Goal: Navigation & Orientation: Find specific page/section

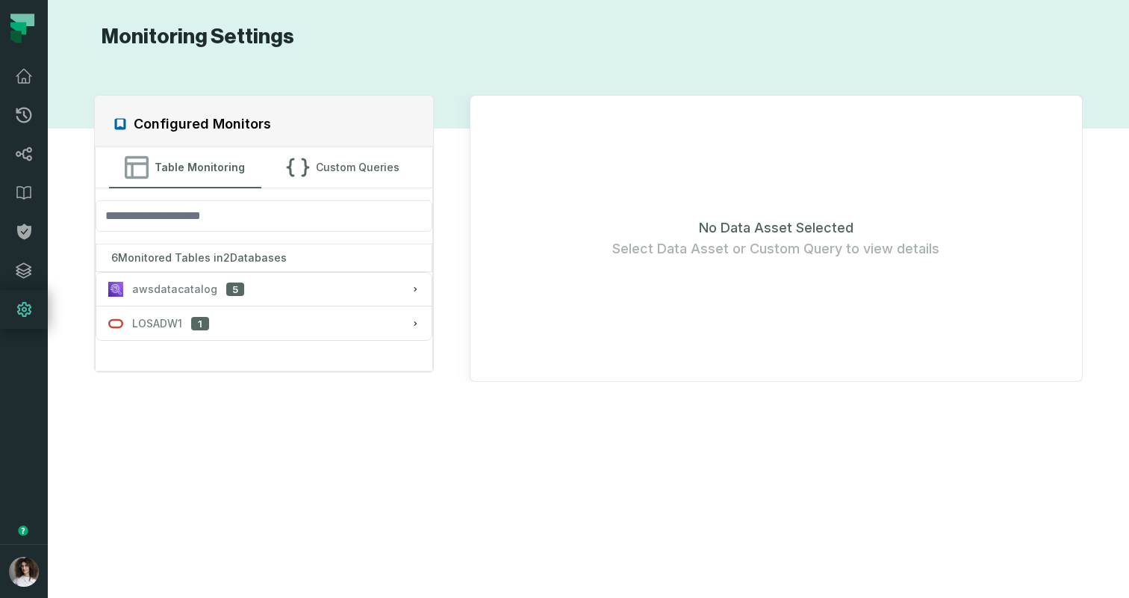
click at [18, 314] on icon at bounding box center [24, 309] width 14 height 15
click at [28, 268] on icon at bounding box center [23, 270] width 15 height 15
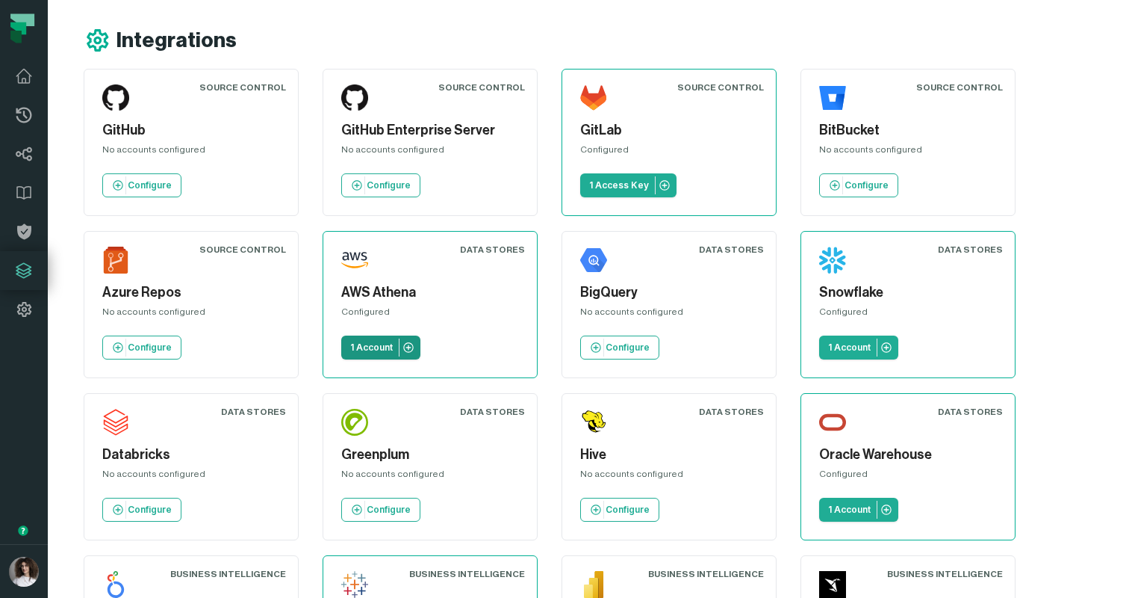
click at [361, 347] on p "1 Account" at bounding box center [371, 347] width 43 height 12
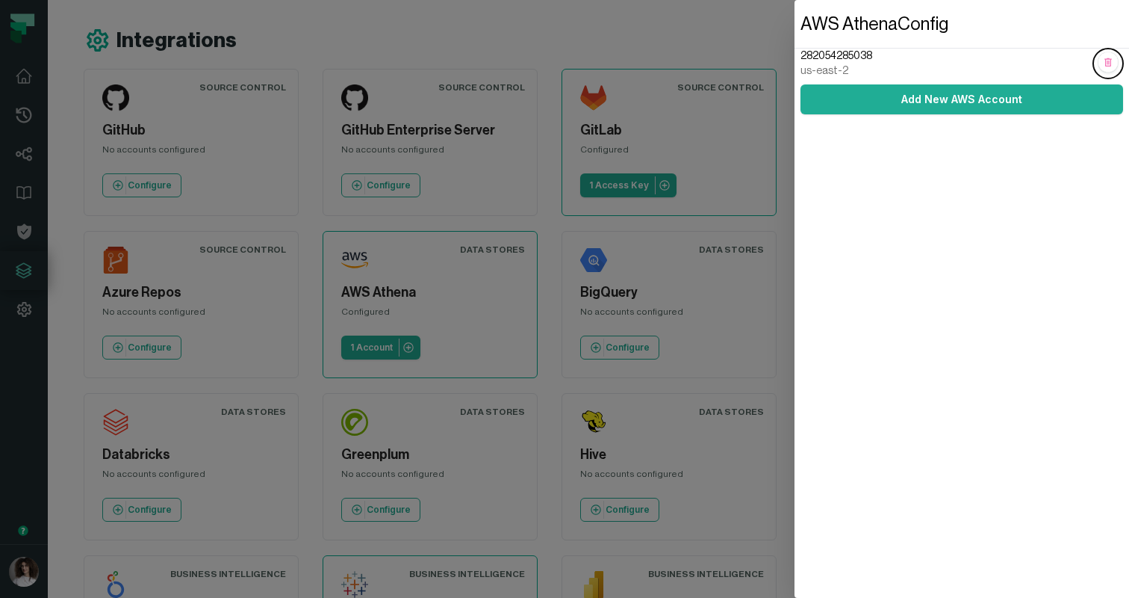
click at [795, 282] on dialog "AWS Athena Config 282054285038 us-east-2 Add New AWS Account" at bounding box center [962, 299] width 335 height 598
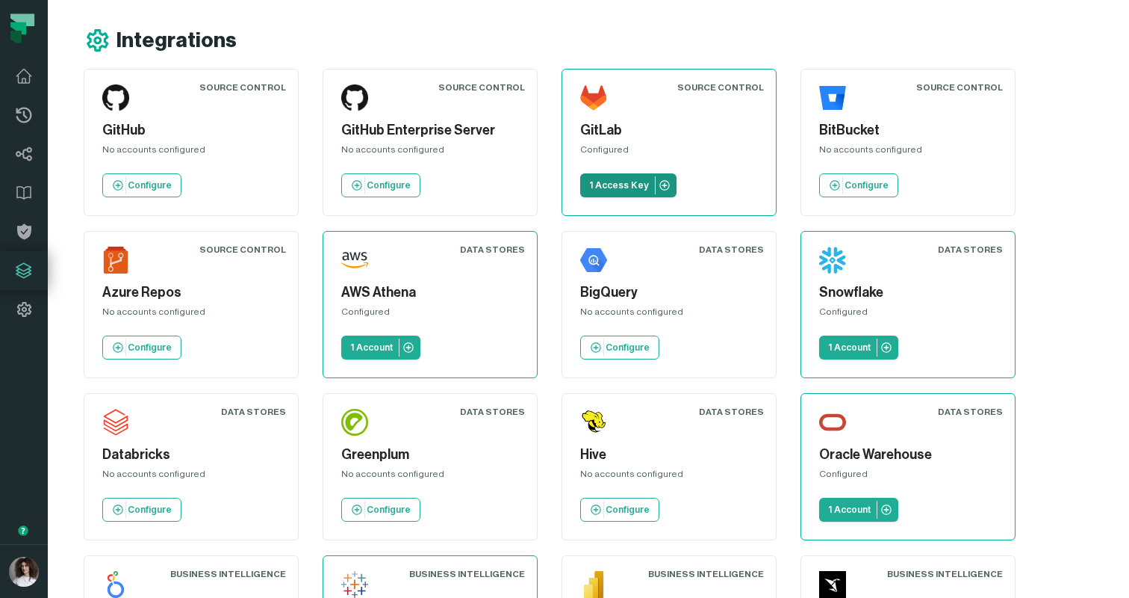
click at [627, 182] on p "1 Access Key" at bounding box center [619, 185] width 60 height 12
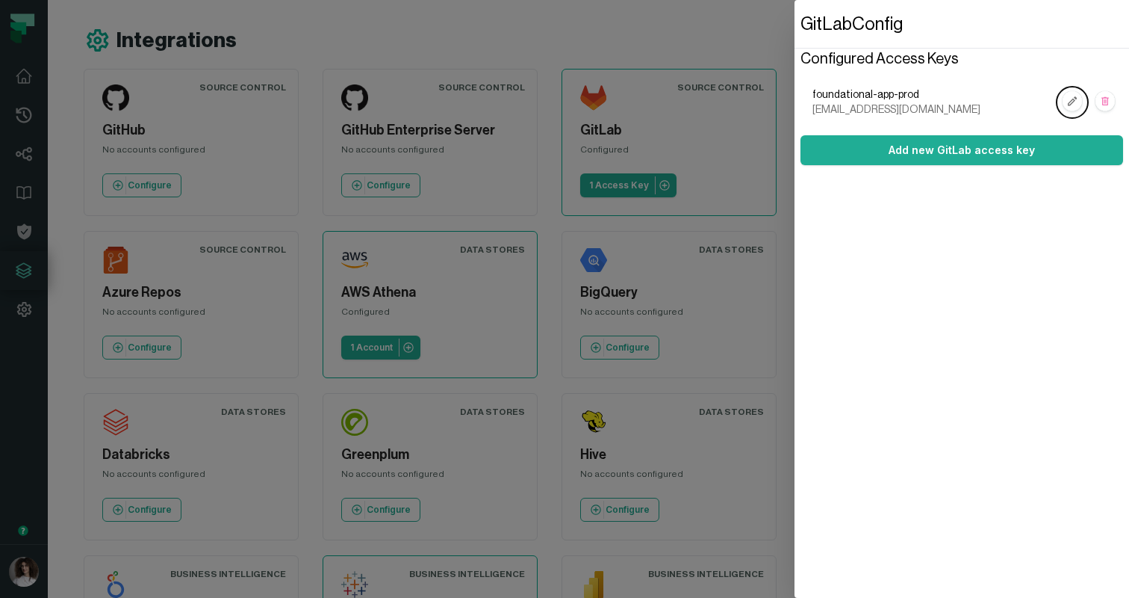
click at [795, 114] on dialog "GitLab Config Configured Access Keys foundational-app-prod group_101236315_bot_…" at bounding box center [962, 299] width 335 height 598
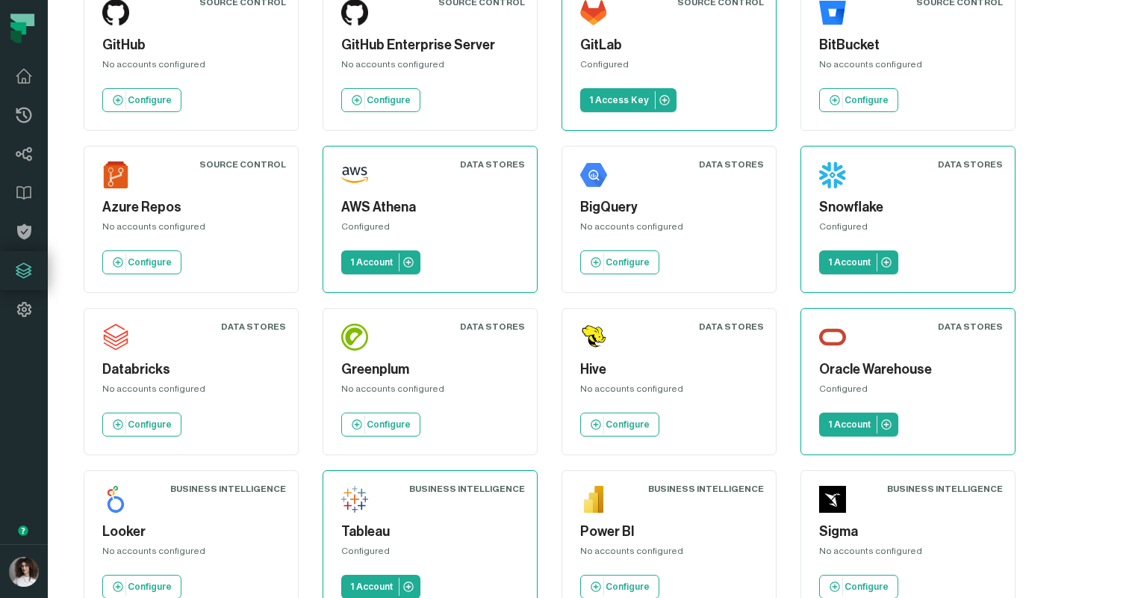
scroll to position [87, 0]
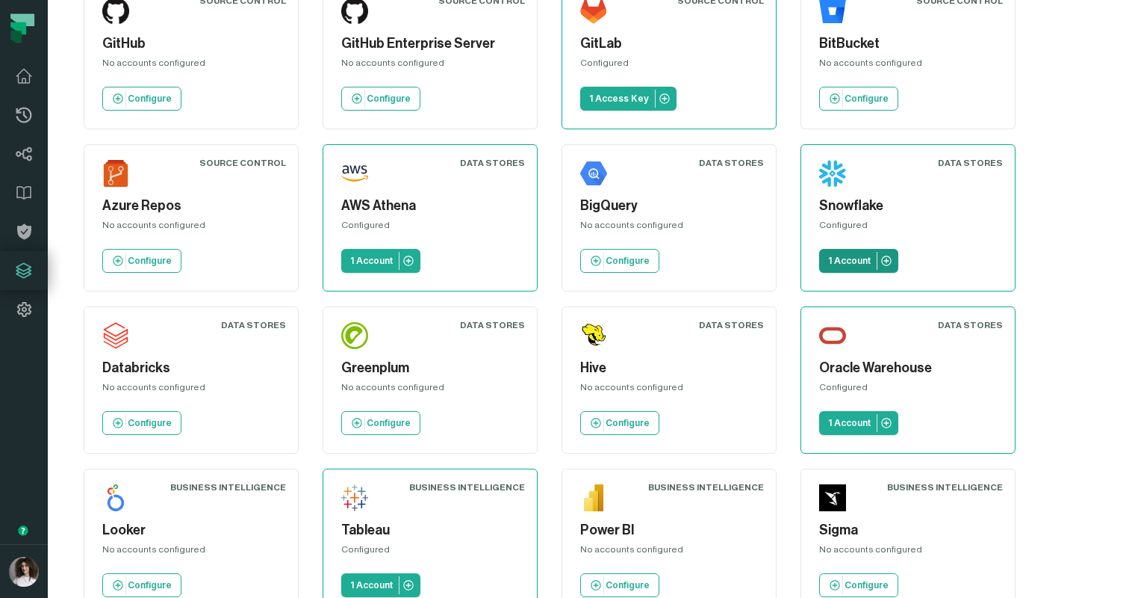
click at [839, 251] on link "1 Account" at bounding box center [858, 261] width 79 height 24
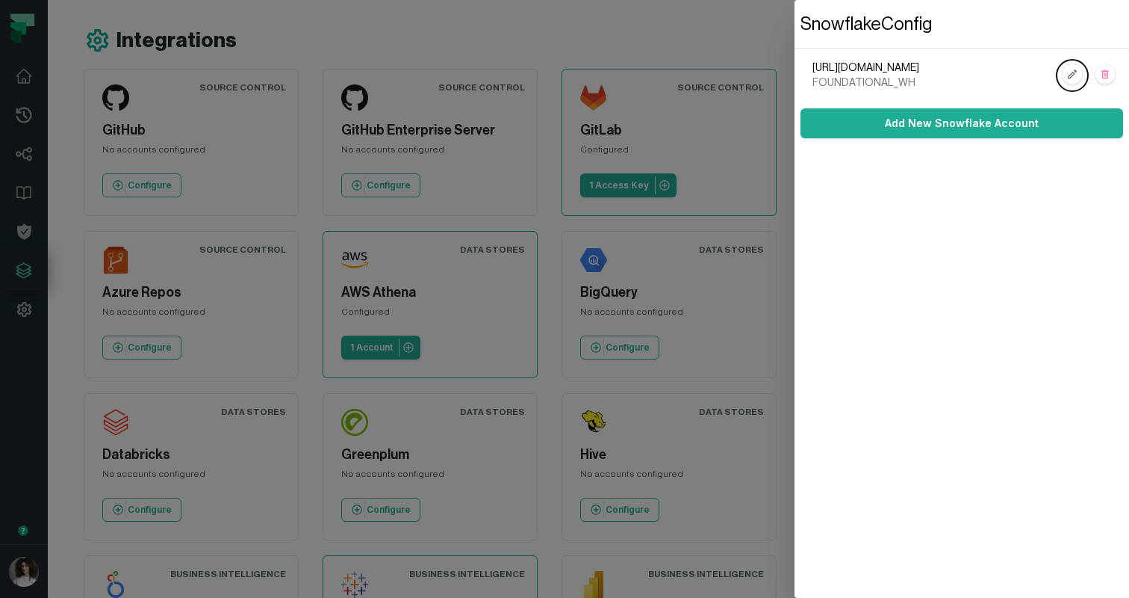
click at [795, 229] on dialog "Snowflake Config https://NYQJIHQ-CN61262.snowflakecomputing.com FOUNDATIONAL_WH…" at bounding box center [962, 299] width 335 height 598
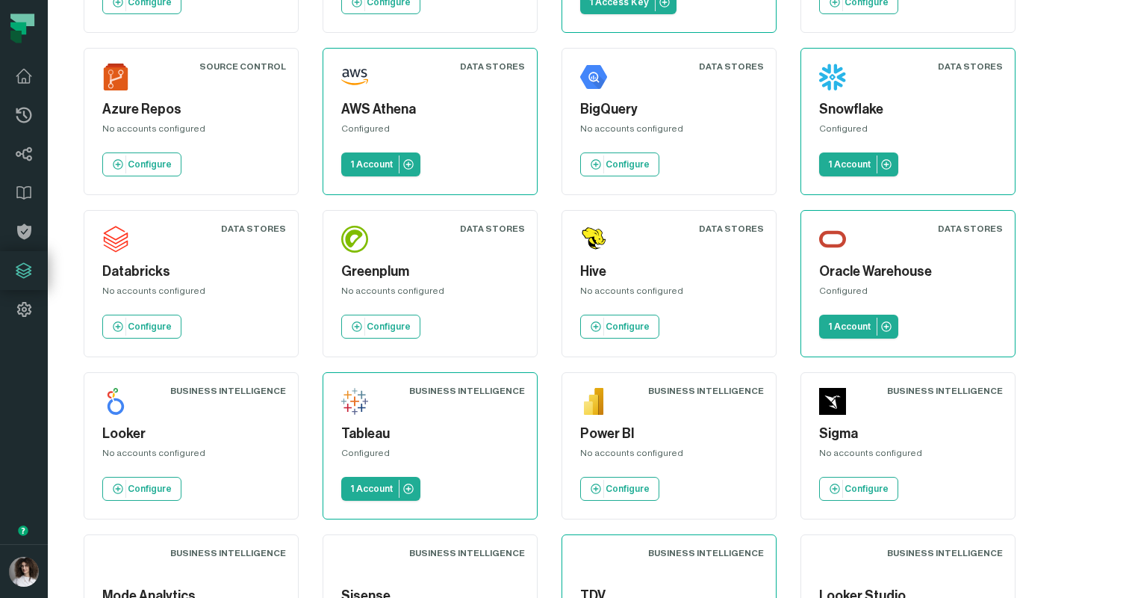
scroll to position [184, 0]
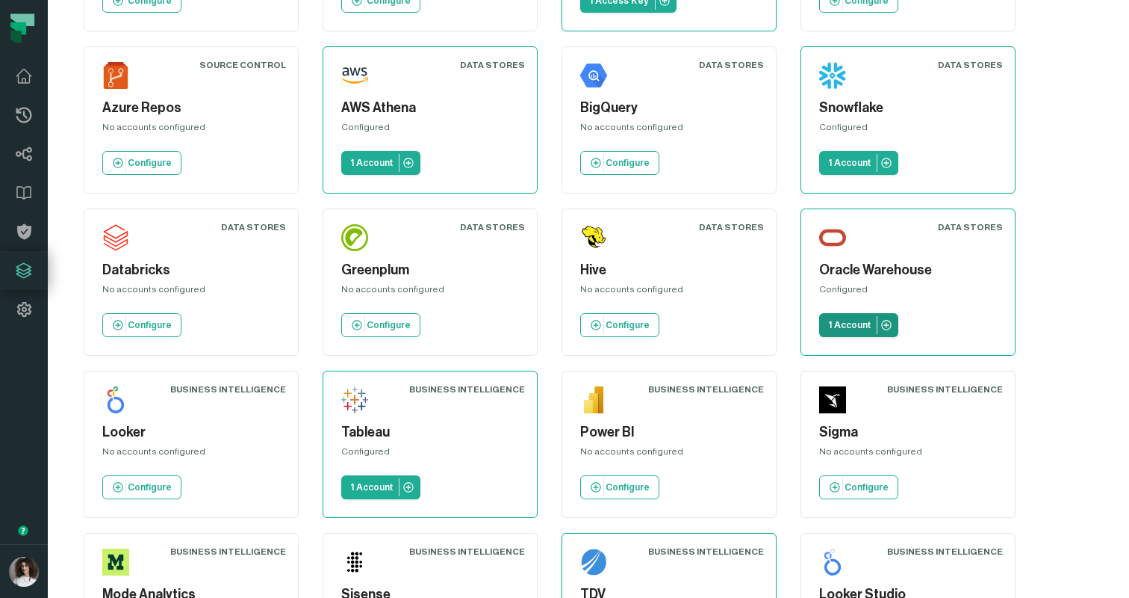
click at [843, 327] on p "1 Account" at bounding box center [849, 325] width 43 height 12
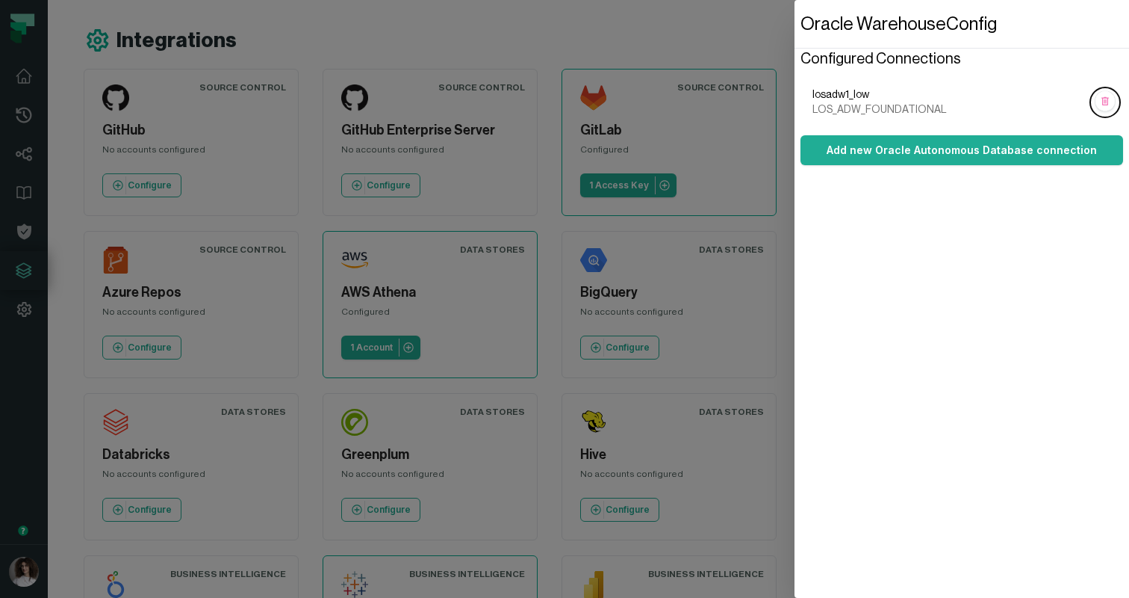
click at [795, 304] on dialog "Oracle Warehouse Config Configured Connections losadw1_low LOS_ADW_FOUNDATIONAL…" at bounding box center [962, 299] width 335 height 598
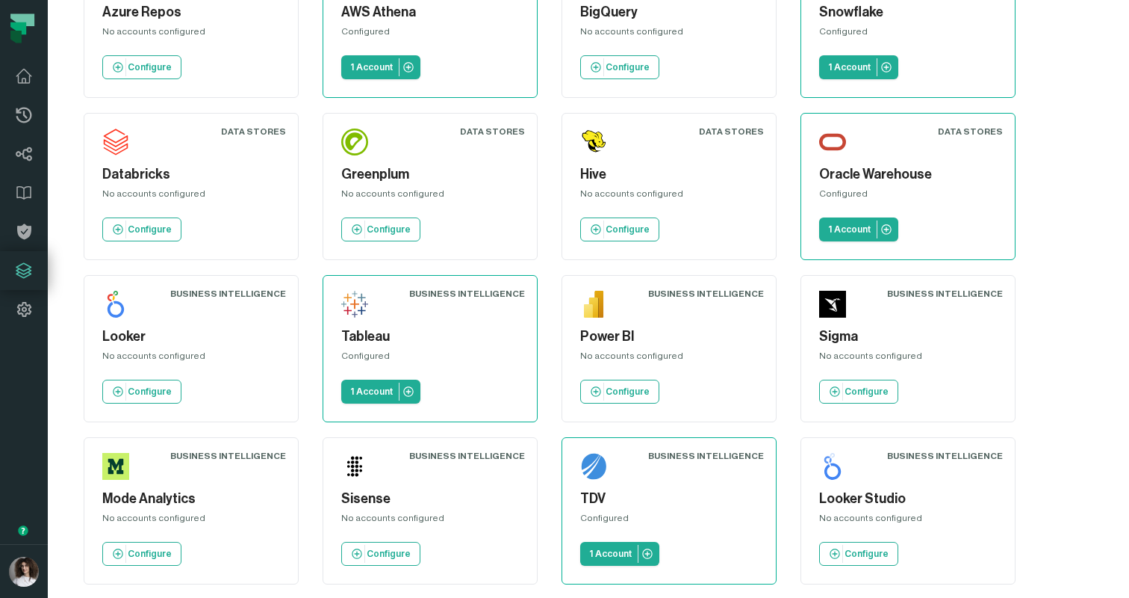
scroll to position [289, 0]
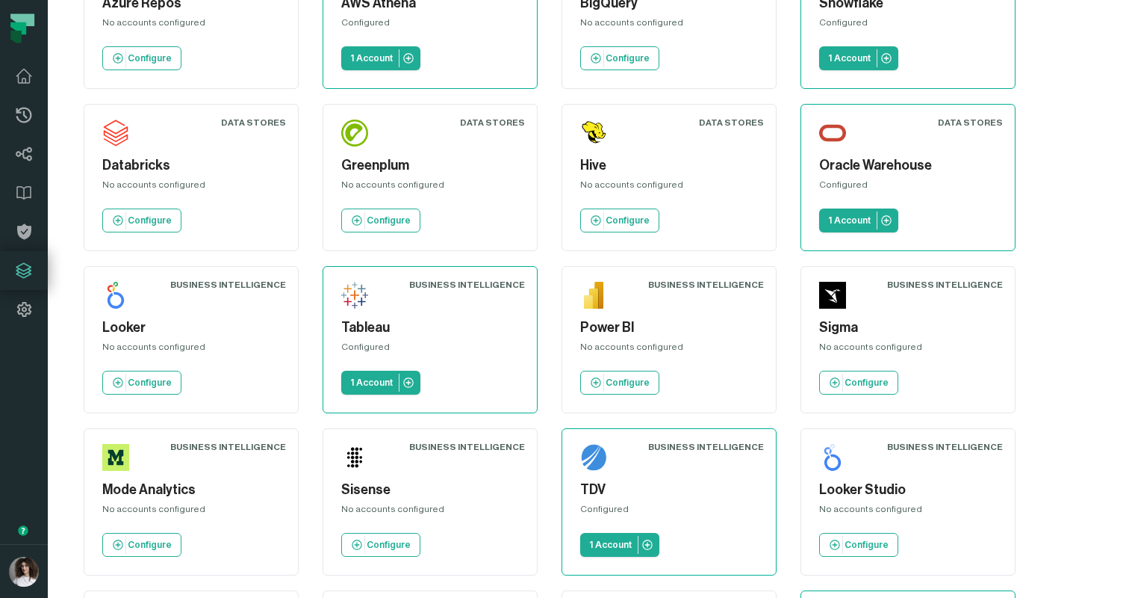
click at [376, 366] on div "Tableau Configured 1 Account" at bounding box center [430, 340] width 190 height 122
click at [334, 390] on article "Business Intelligence Tableau Configured 1 Account" at bounding box center [430, 339] width 215 height 147
click at [376, 382] on p "1 Account" at bounding box center [371, 382] width 43 height 12
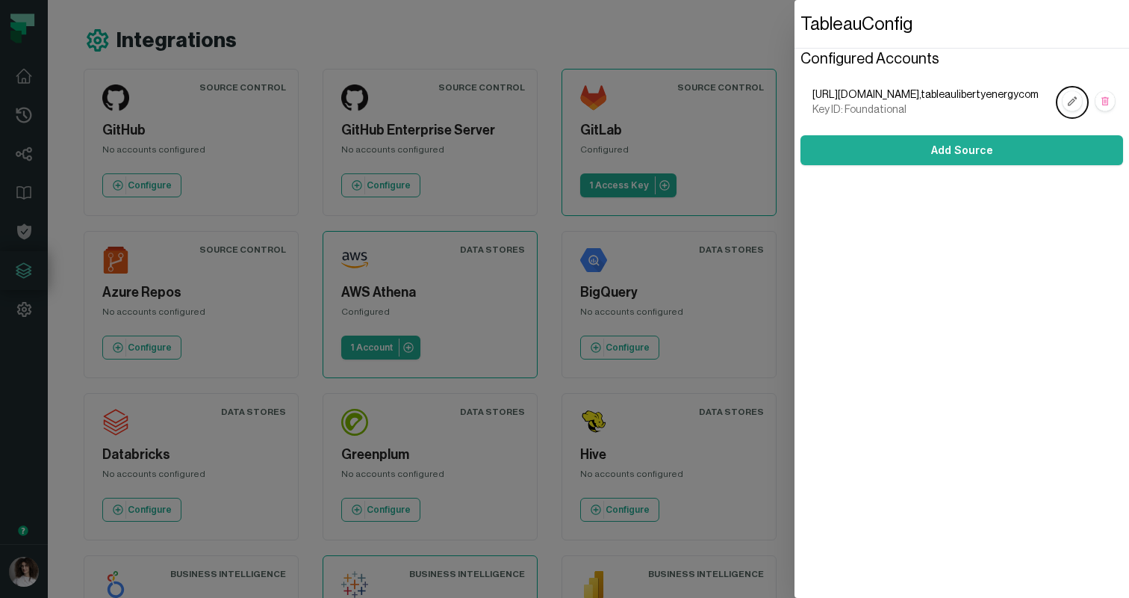
click at [795, 365] on dialog "Tableau Config Configured Accounts https://us-west-2b.online.tableau.com,tablea…" at bounding box center [962, 299] width 335 height 598
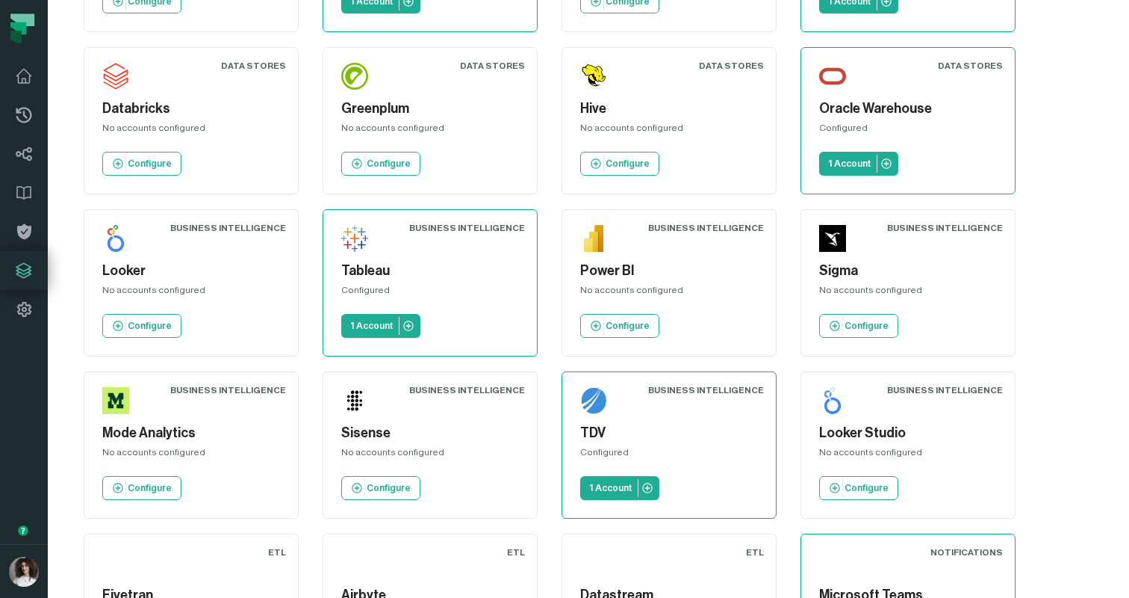
scroll to position [456, 0]
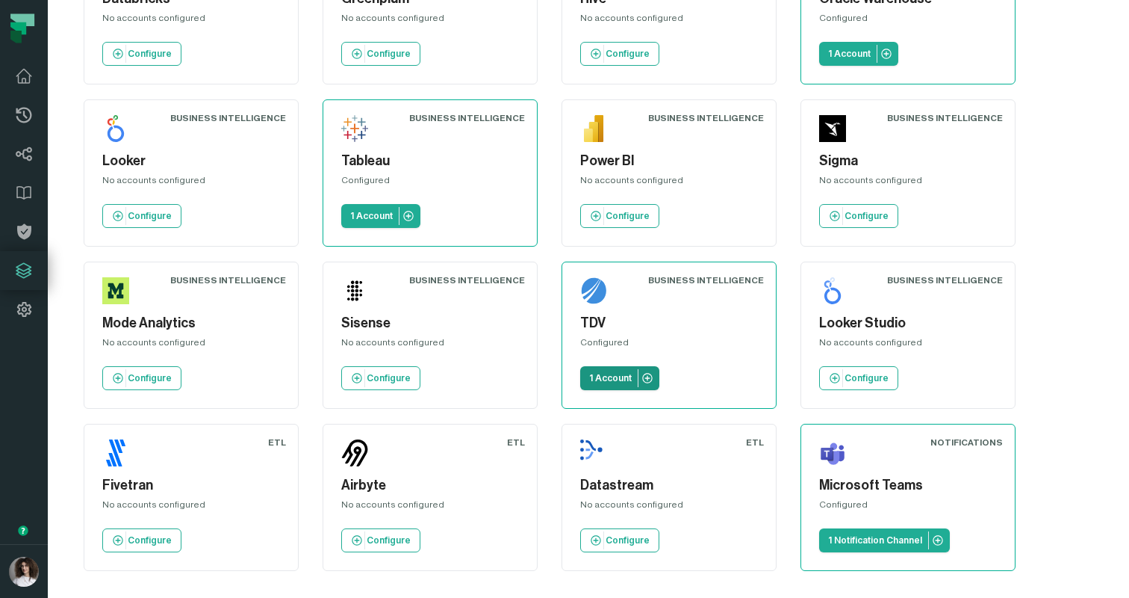
click at [642, 372] on icon at bounding box center [648, 378] width 12 height 12
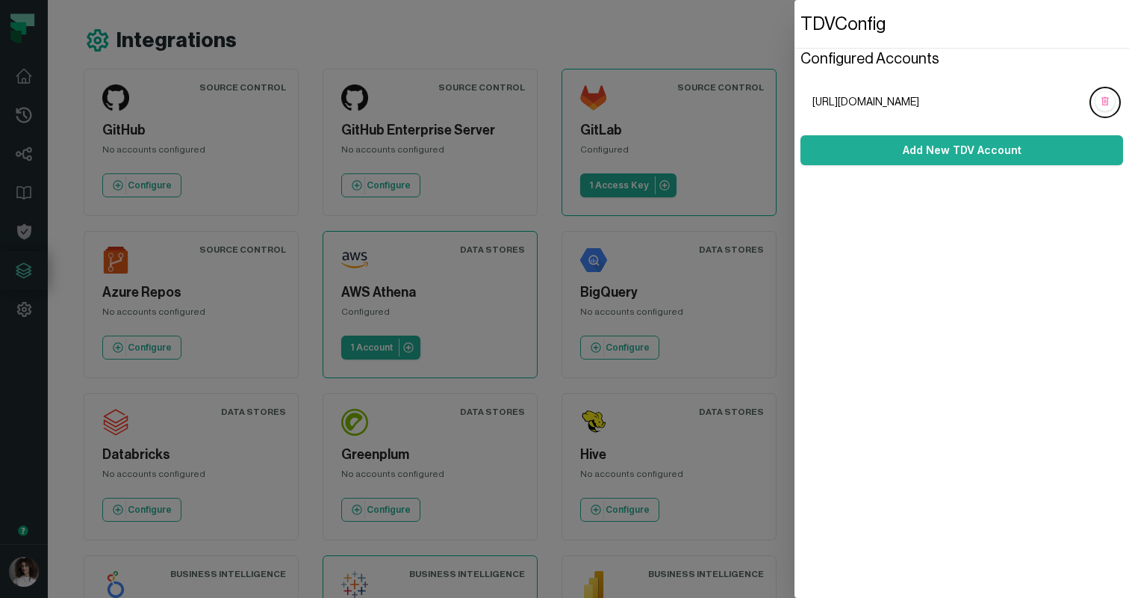
click at [795, 363] on dialog "TDV Config Configured Accounts http://tdv-dev.libertyenergy.com:9400/webui/ Add…" at bounding box center [962, 299] width 335 height 598
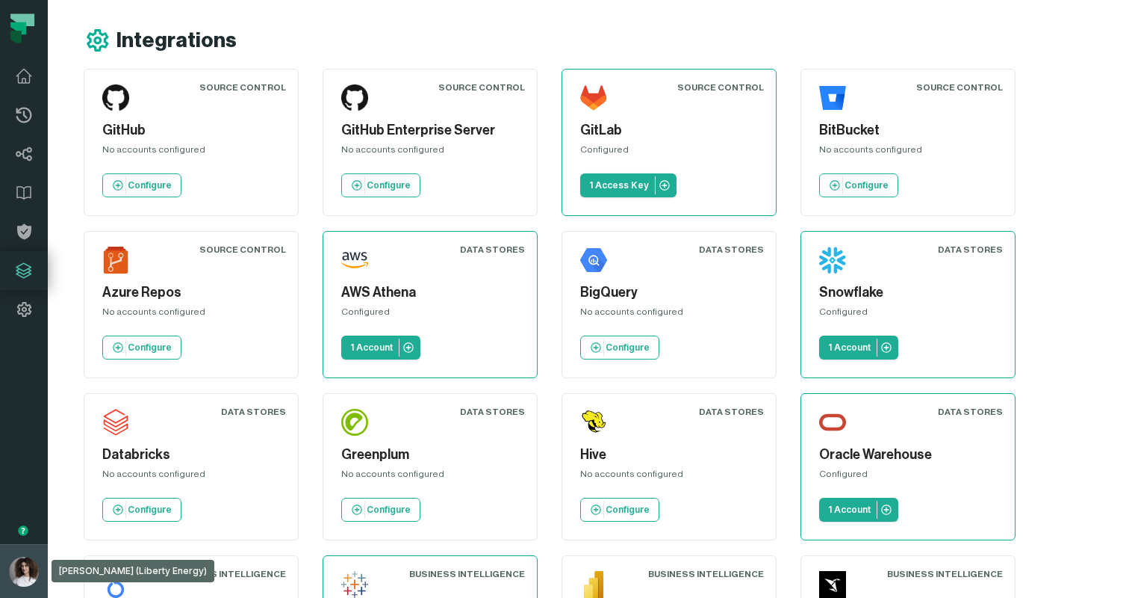
click at [19, 566] on img "button" at bounding box center [24, 571] width 30 height 30
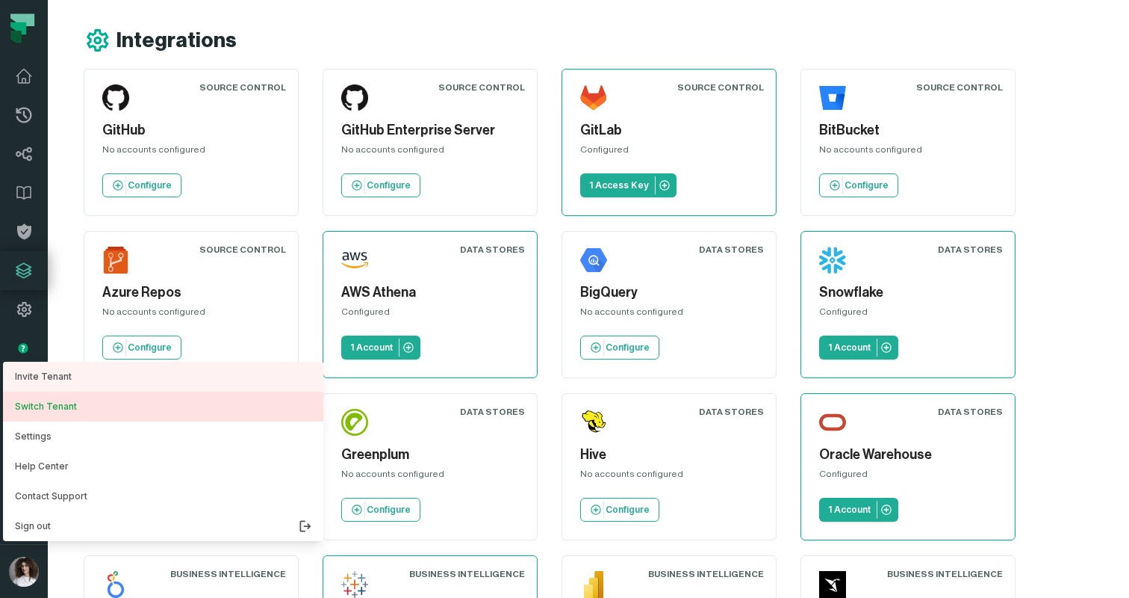
click at [56, 404] on button "Switch Tenant" at bounding box center [163, 406] width 320 height 30
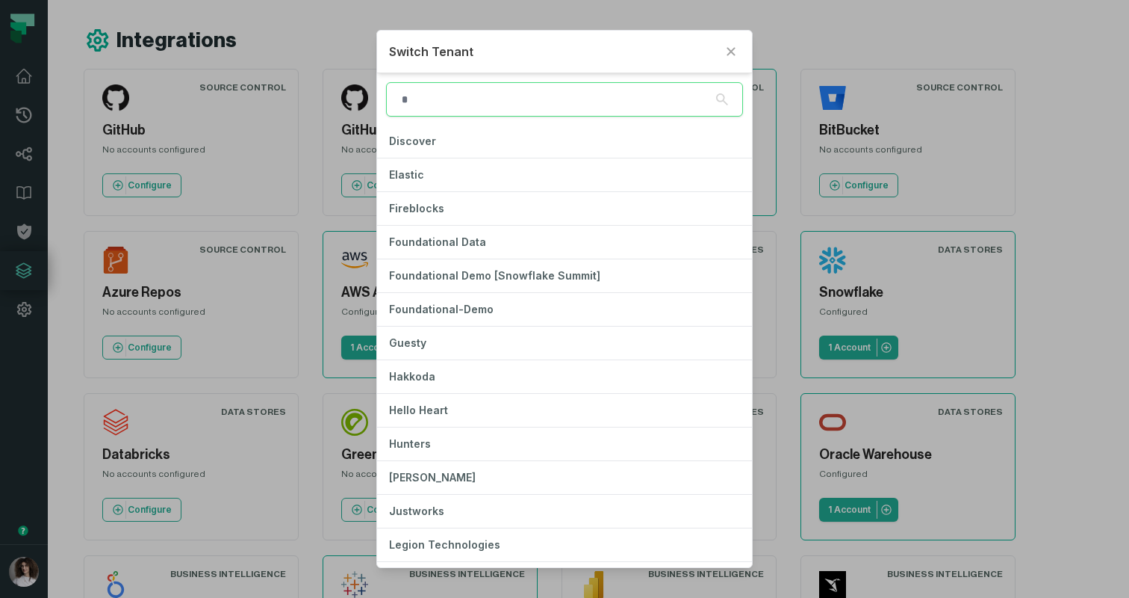
scroll to position [338, 0]
click at [440, 311] on span "Foundational-Demo" at bounding box center [441, 308] width 105 height 13
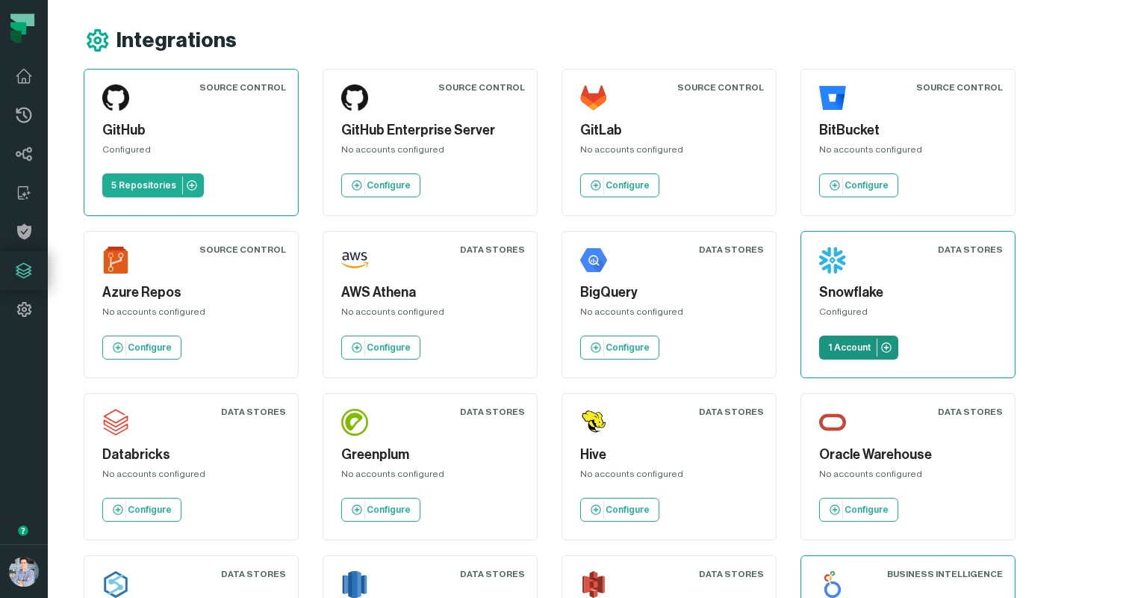
click at [857, 344] on p "1 Account" at bounding box center [849, 347] width 43 height 12
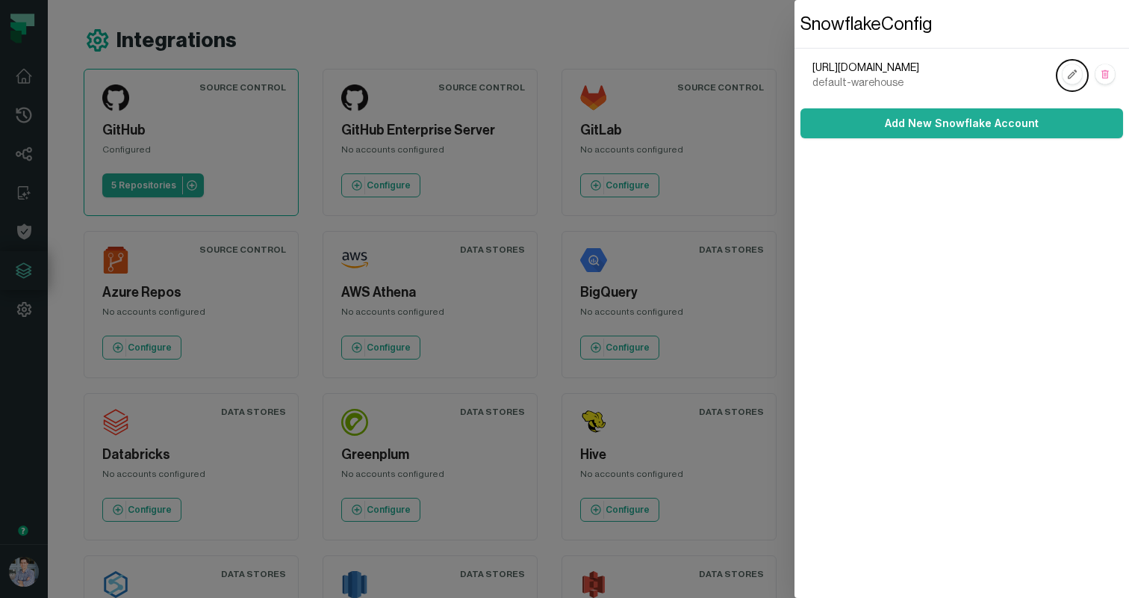
click at [795, 274] on dialog "Snowflake Config [URL][DOMAIN_NAME] default-warehouse Add New Snowflake Account" at bounding box center [962, 299] width 335 height 598
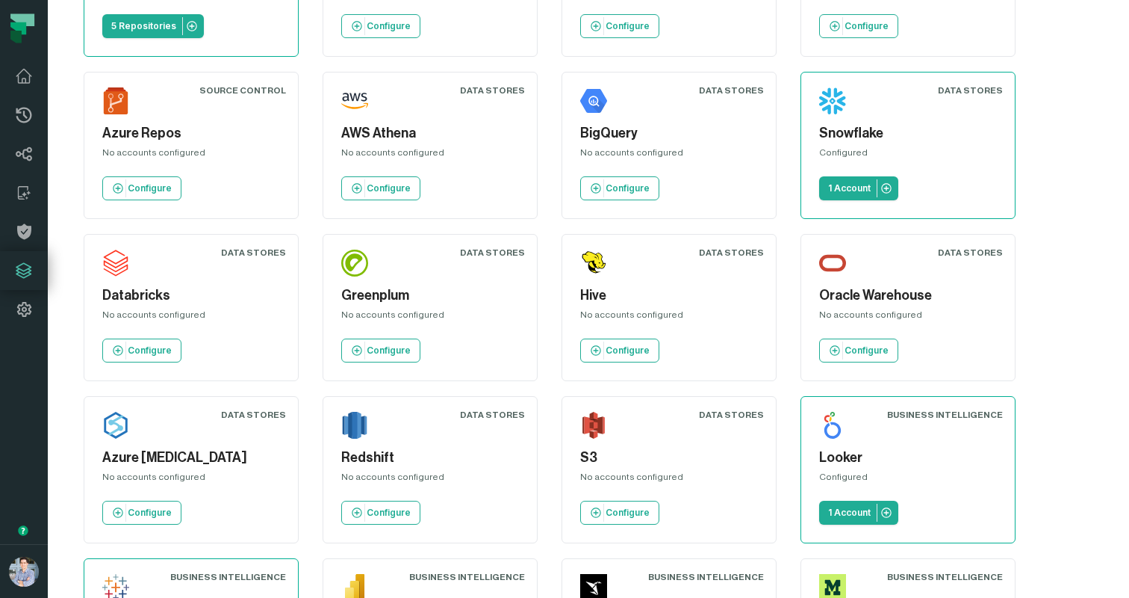
scroll to position [166, 0]
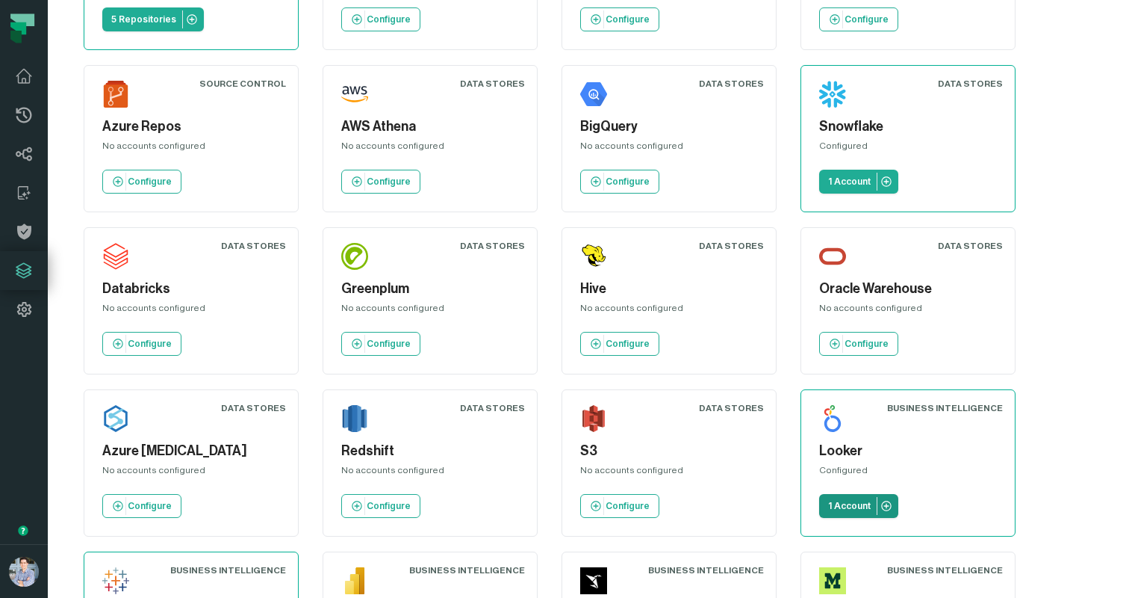
click at [881, 504] on icon at bounding box center [887, 506] width 12 height 12
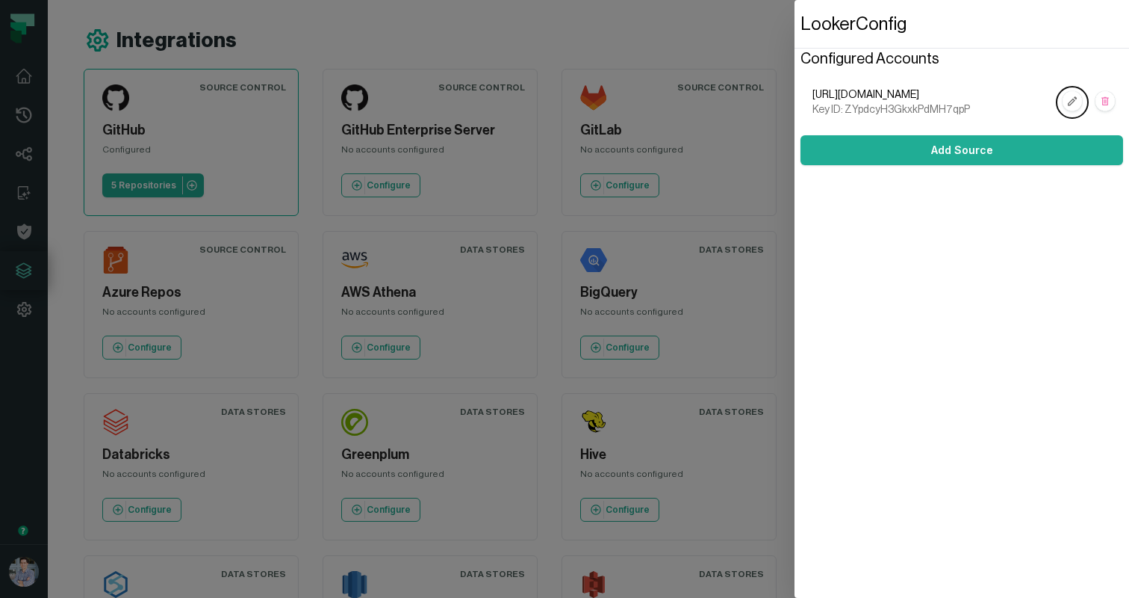
click at [795, 317] on dialog "Looker Config Configured Accounts [URL][DOMAIN_NAME] Key ID: ZYpdcyH3GkxkPdMH7q…" at bounding box center [962, 299] width 335 height 598
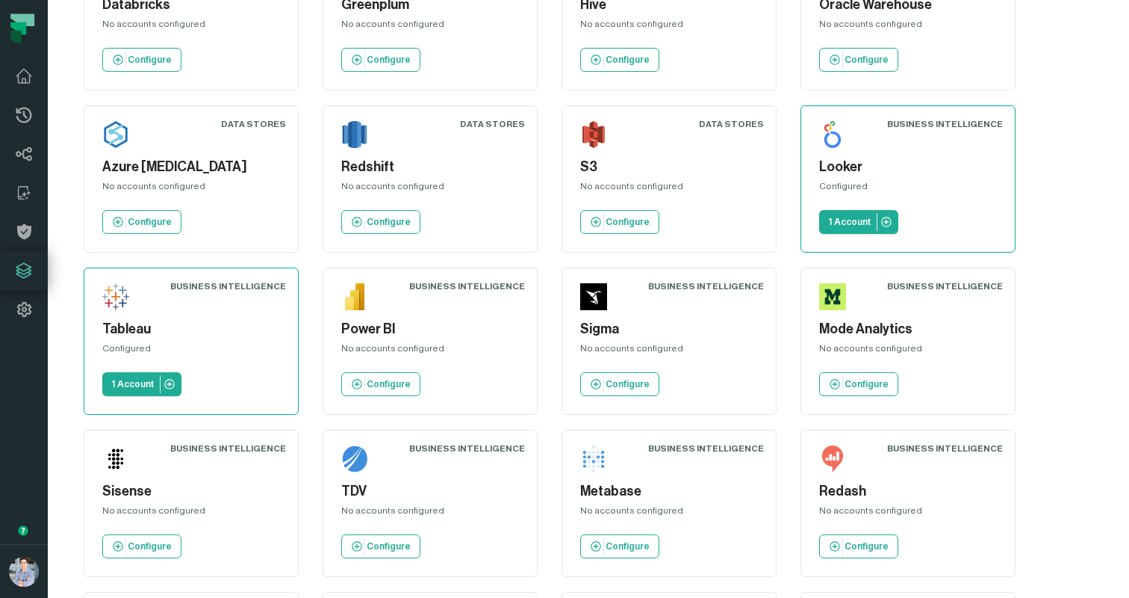
scroll to position [451, 0]
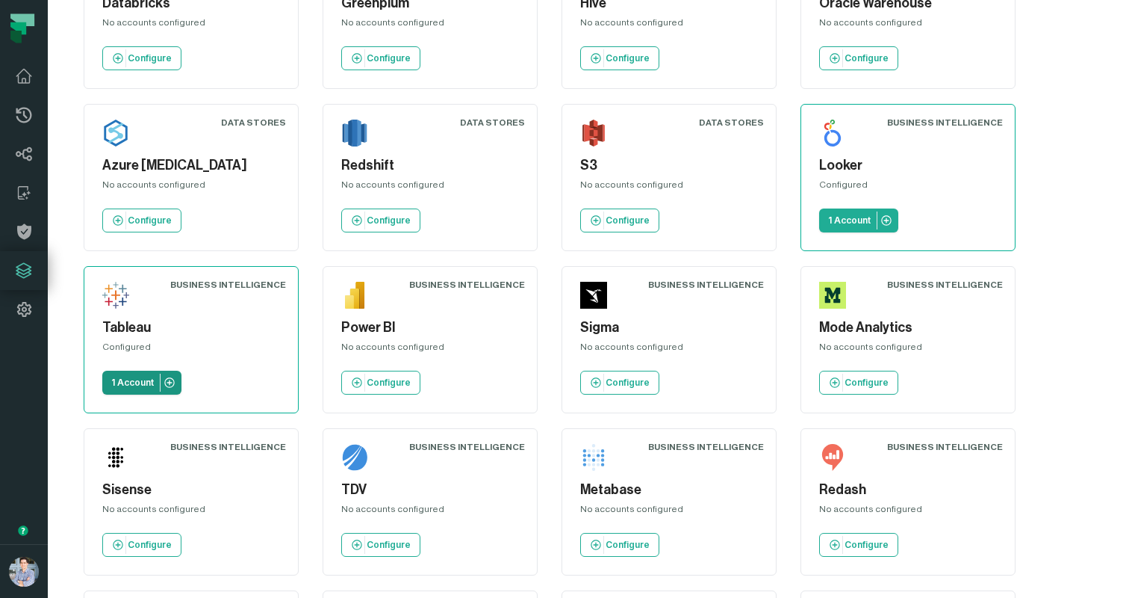
click at [147, 373] on link "1 Account" at bounding box center [141, 382] width 79 height 24
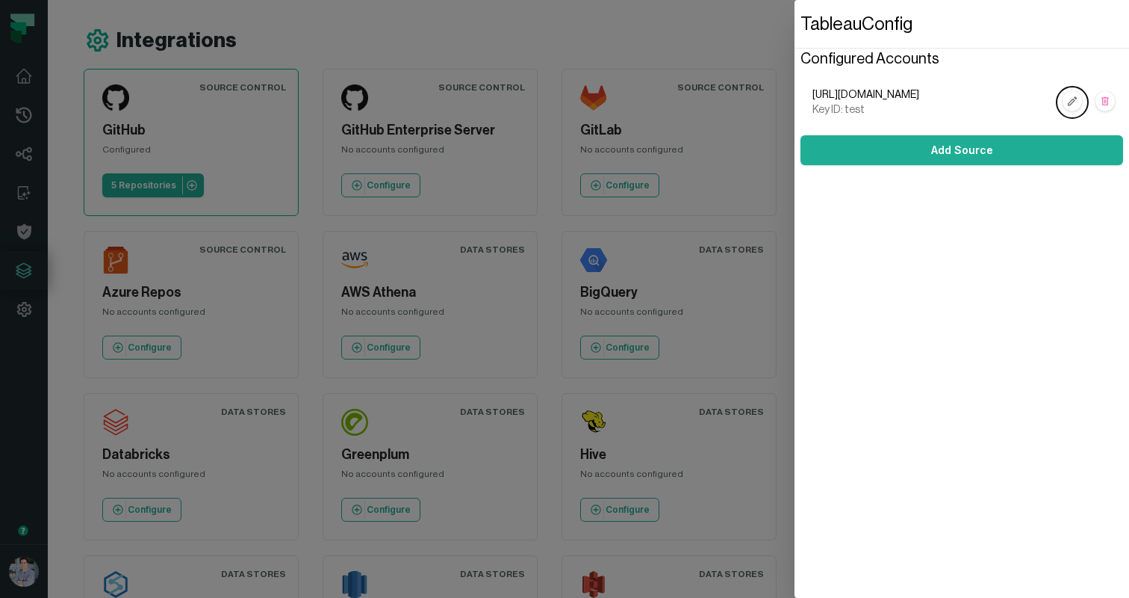
click at [795, 258] on dialog "Tableau Config Configured Accounts [URL][DOMAIN_NAME] Key ID: test Add Source" at bounding box center [962, 299] width 335 height 598
